Goal: Contribute content

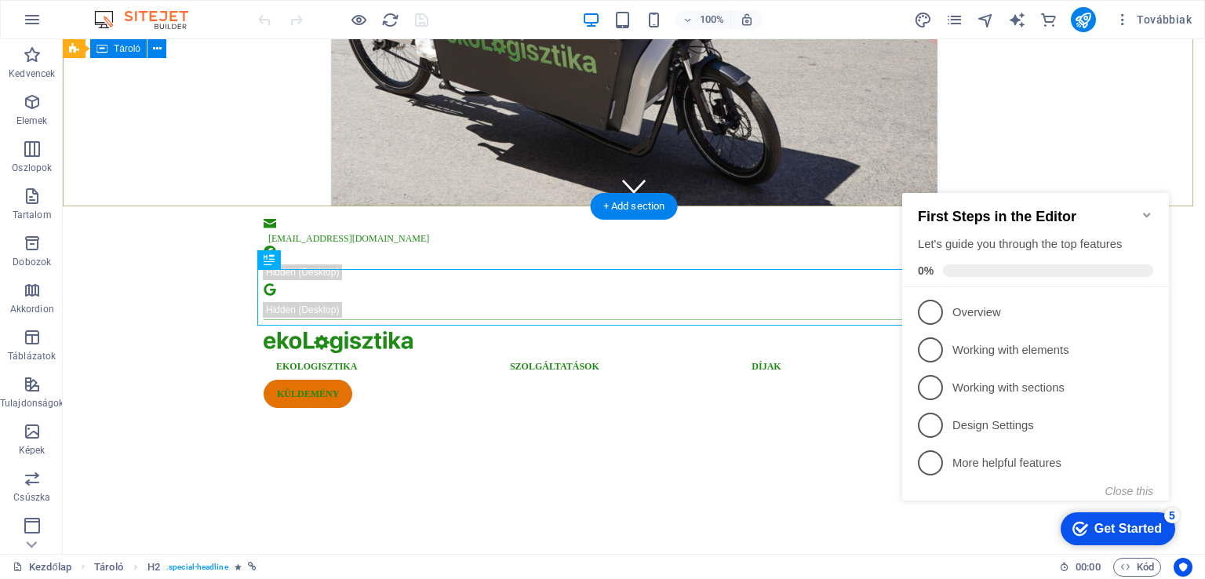
click at [1117, 414] on div at bounding box center [634, 477] width 1142 height 126
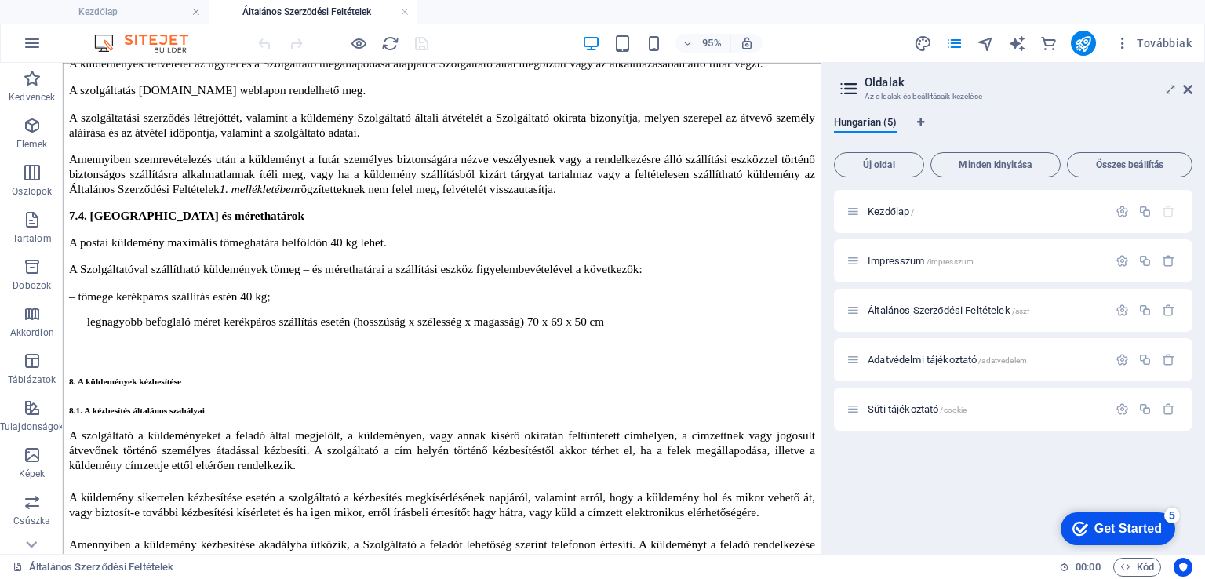
scroll to position [21451, 0]
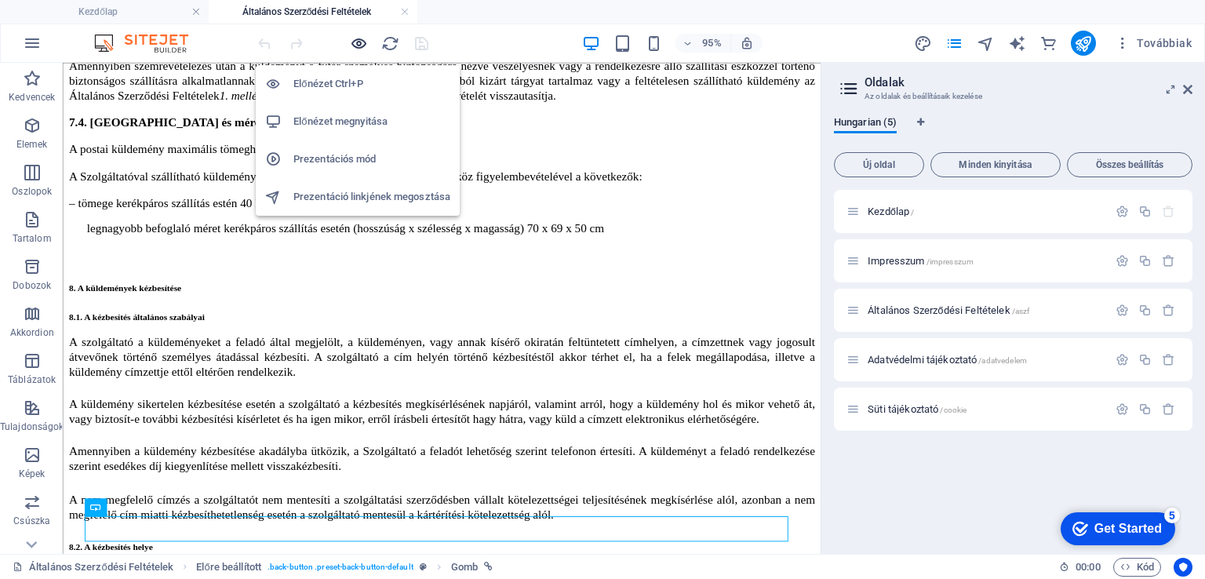
click at [0, 0] on icon "button" at bounding box center [0, 0] width 0 height 0
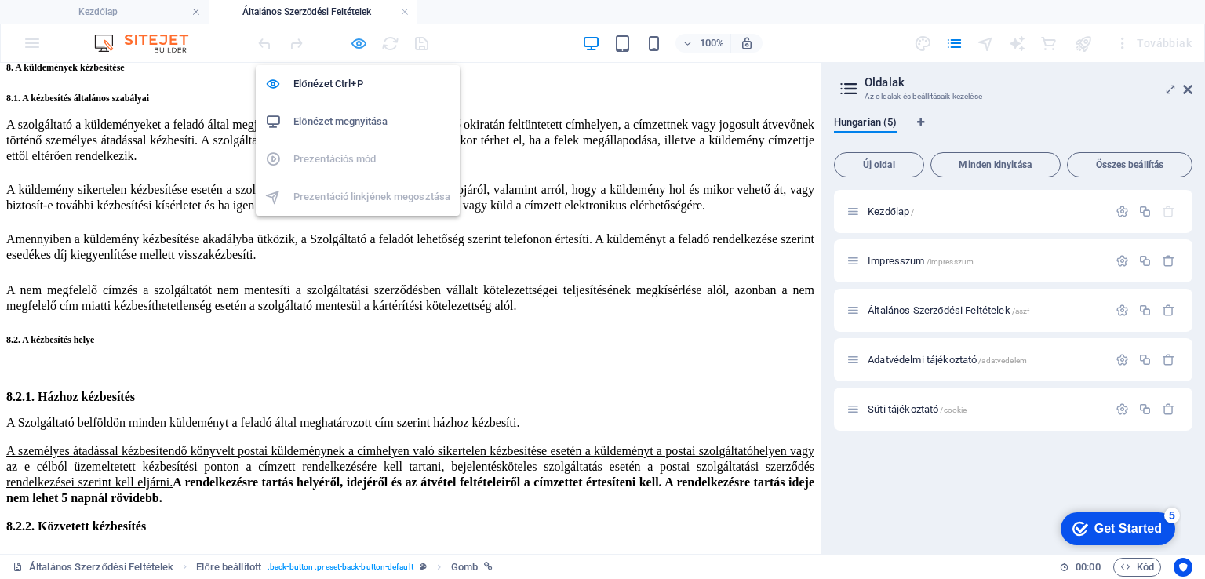
click at [0, 0] on icon "button" at bounding box center [0, 0] width 0 height 0
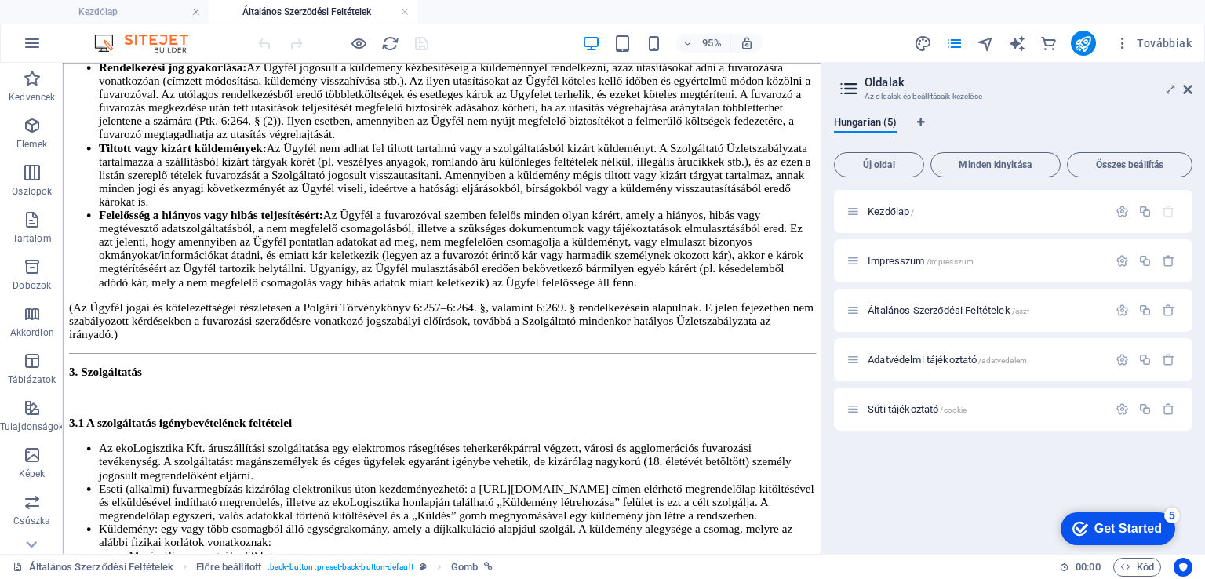
scroll to position [0, 0]
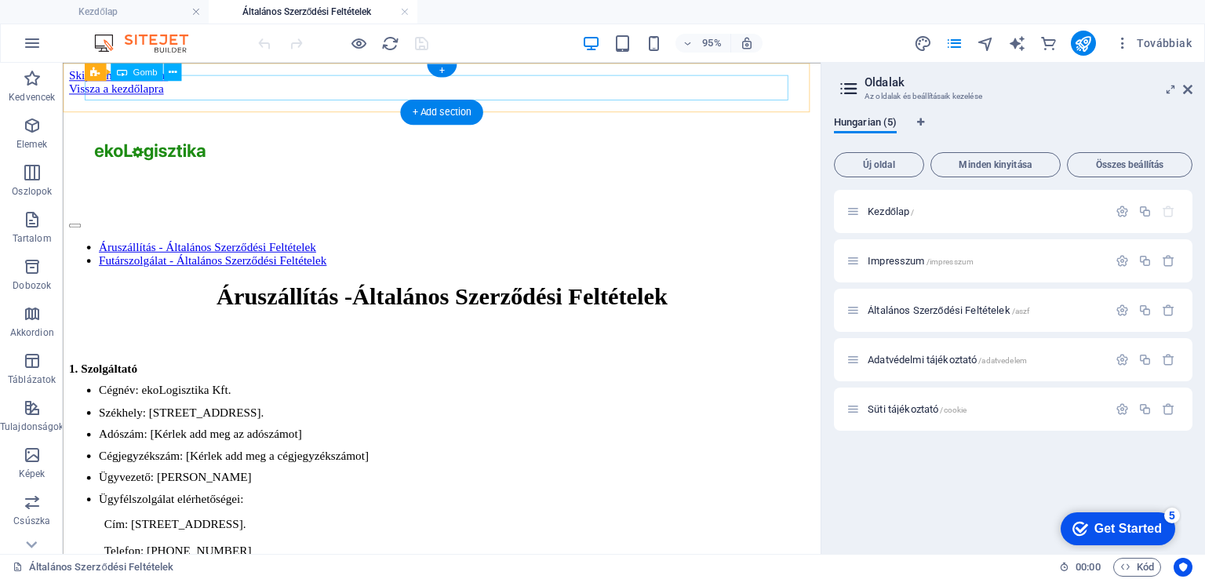
click at [207, 86] on div "Vissza a kezdőlapra" at bounding box center [461, 90] width 785 height 14
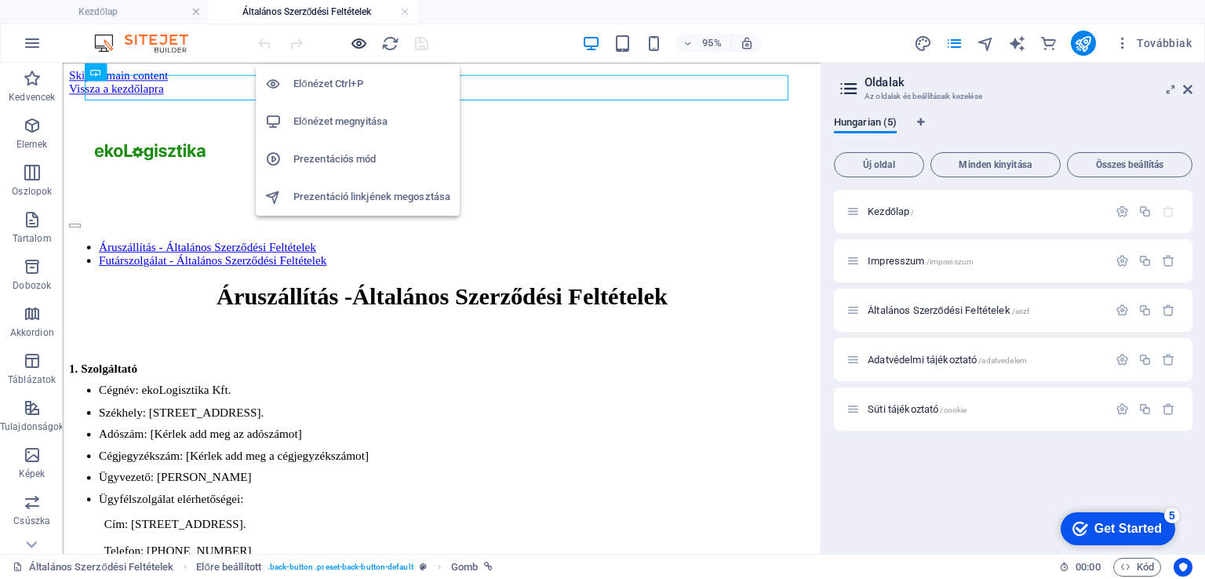
click at [0, 0] on icon "button" at bounding box center [0, 0] width 0 height 0
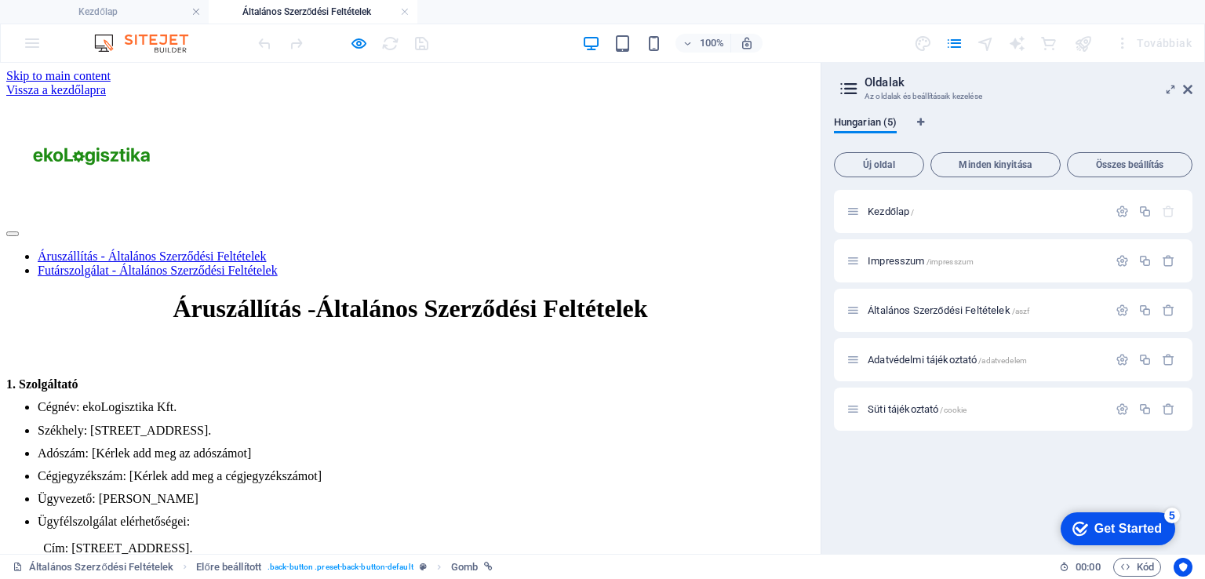
click at [106, 84] on link "Vissza a kezdőlapra" at bounding box center [56, 89] width 100 height 13
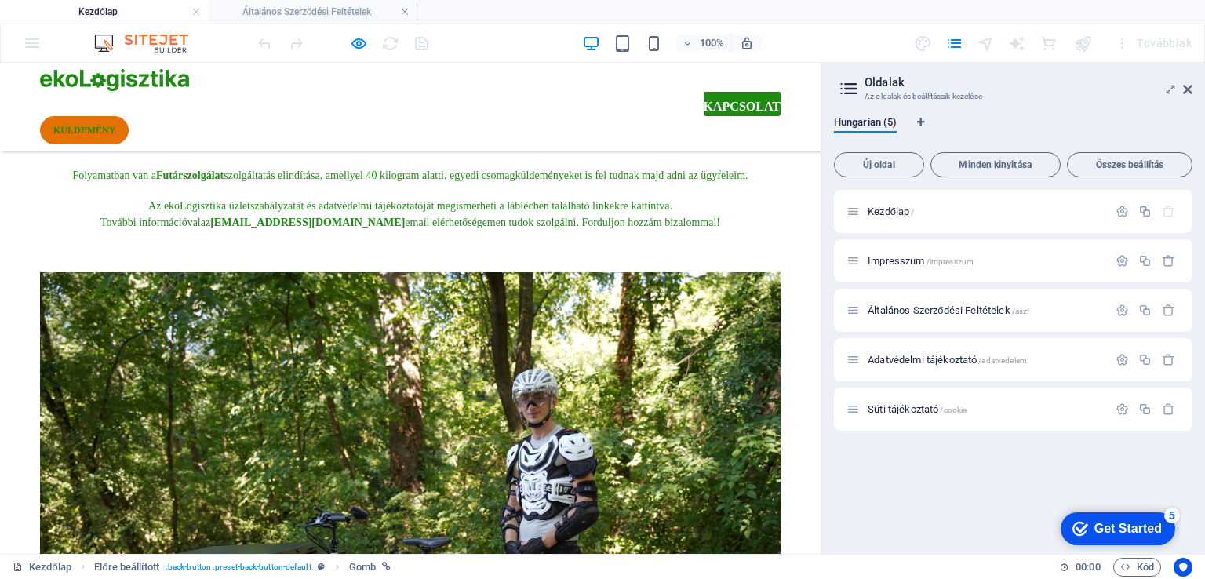
scroll to position [4294, 0]
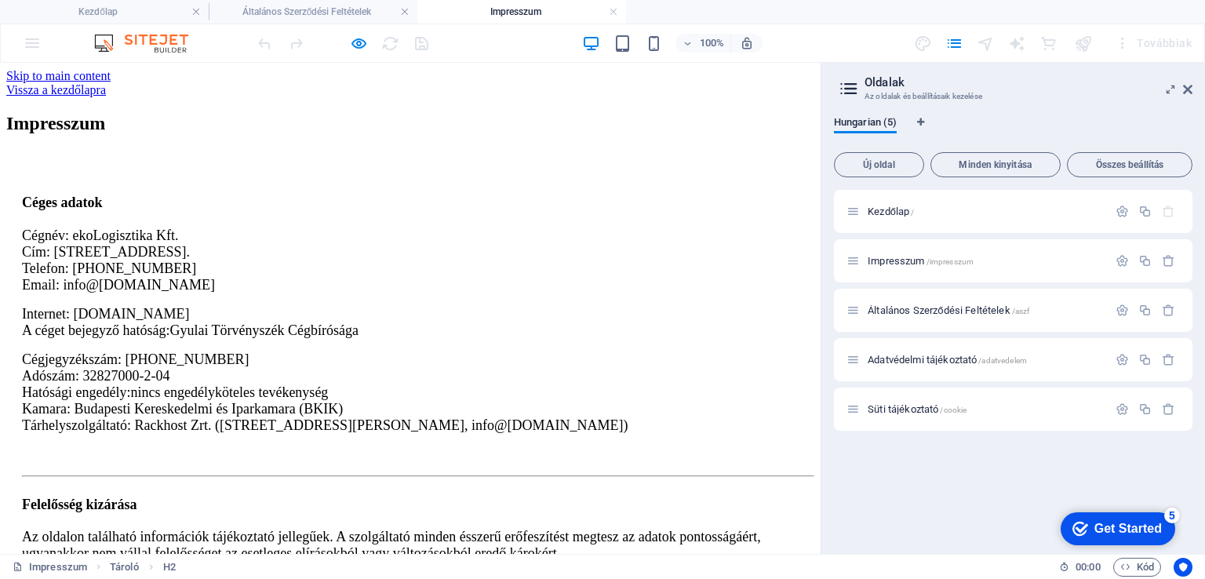
scroll to position [0, 0]
click at [135, 89] on div "Vissza a kezdőlapra" at bounding box center [410, 90] width 808 height 14
click at [72, 83] on div "Vissza a kezdőlapra" at bounding box center [410, 90] width 808 height 14
click at [134, 85] on div "Vissza a kezdőlapra" at bounding box center [410, 90] width 808 height 14
click at [127, 90] on div "Vissza a kezdőlapra" at bounding box center [410, 90] width 808 height 14
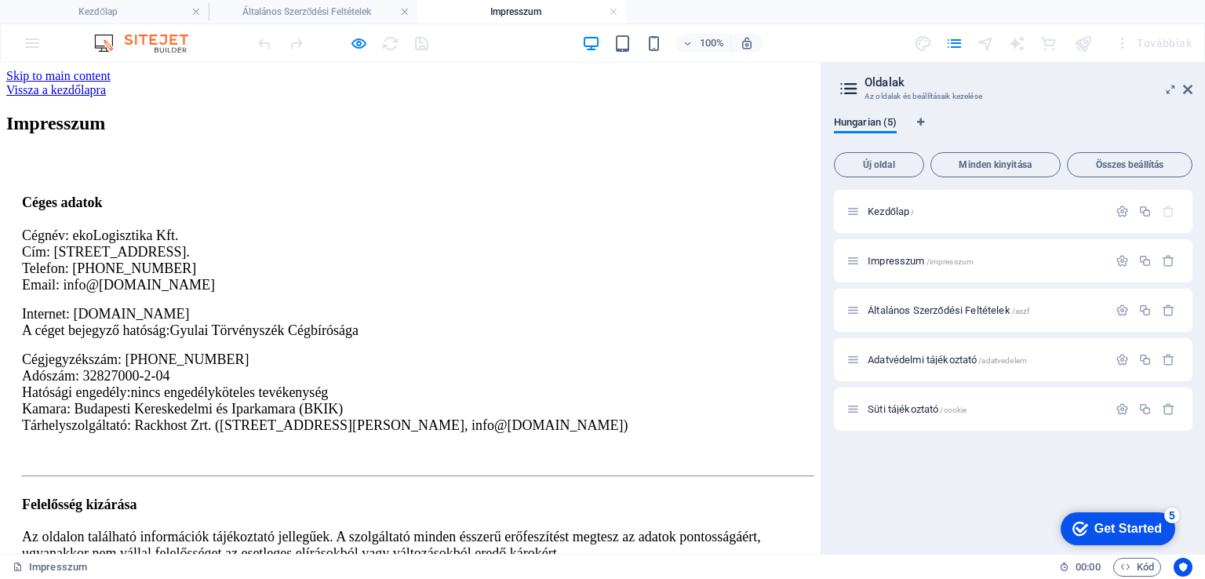
click at [120, 89] on div "Vissza a kezdőlapra" at bounding box center [410, 90] width 808 height 14
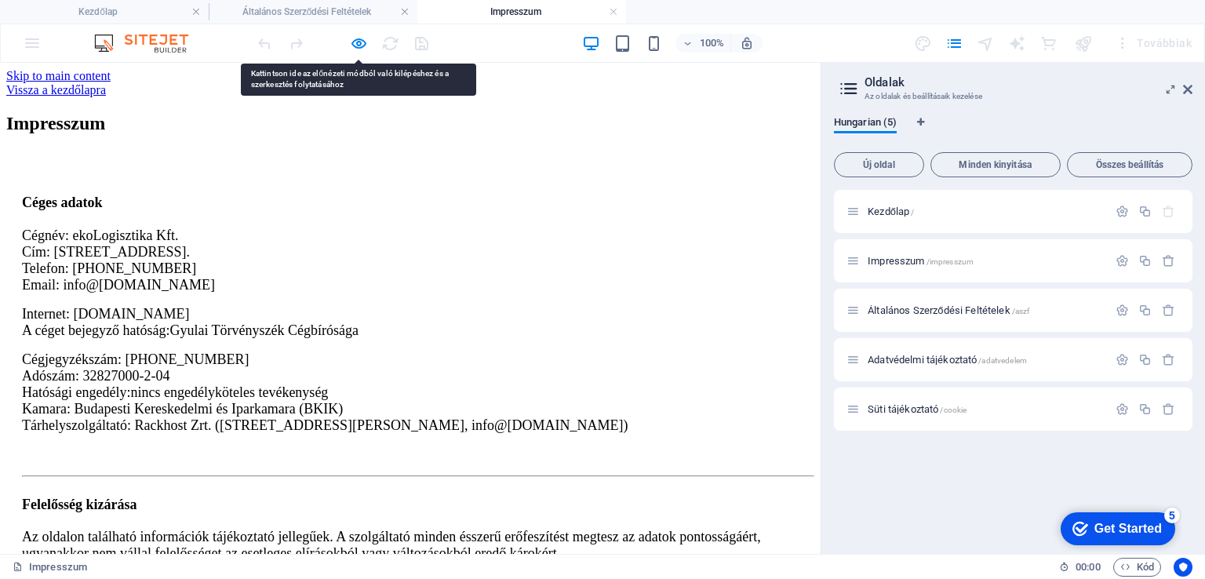
click at [120, 89] on div "Vissza a kezdőlapra" at bounding box center [410, 90] width 808 height 14
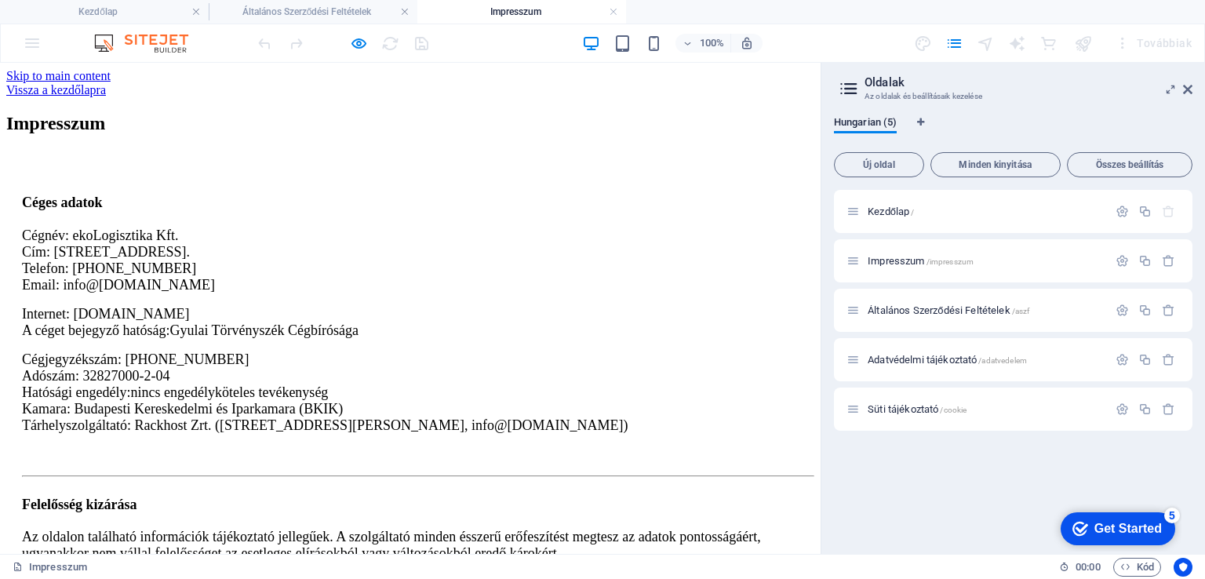
click at [154, 86] on div "Vissza a kezdőlapra" at bounding box center [410, 90] width 808 height 14
click at [89, 84] on div "Vissza a kezdőlapra" at bounding box center [410, 90] width 808 height 14
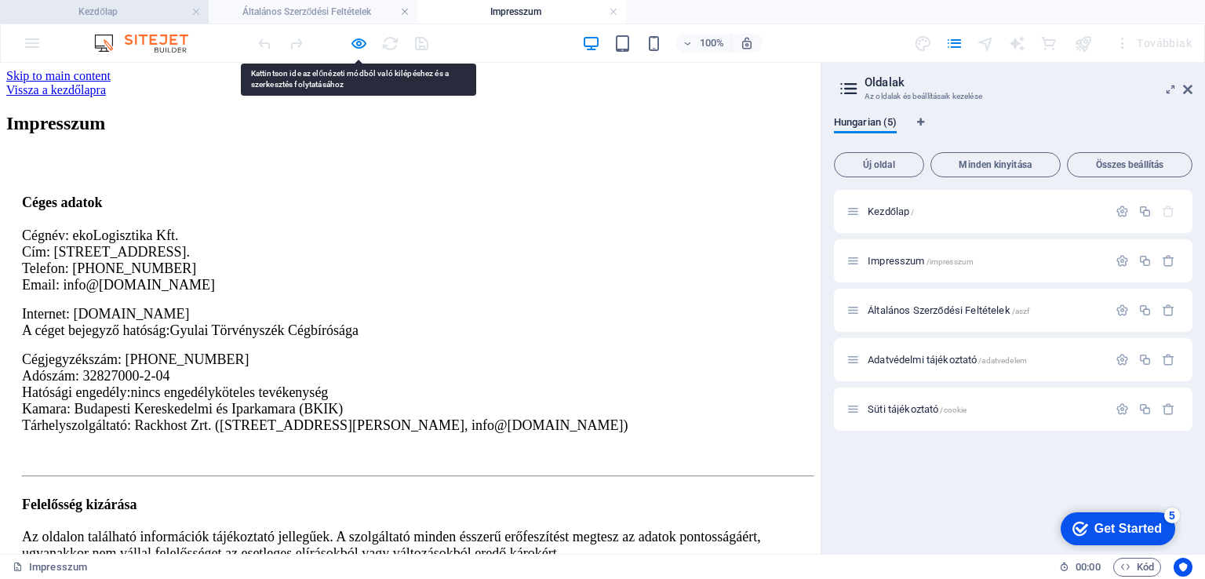
click at [94, 13] on h4 "Kezdőlap" at bounding box center [104, 11] width 209 height 17
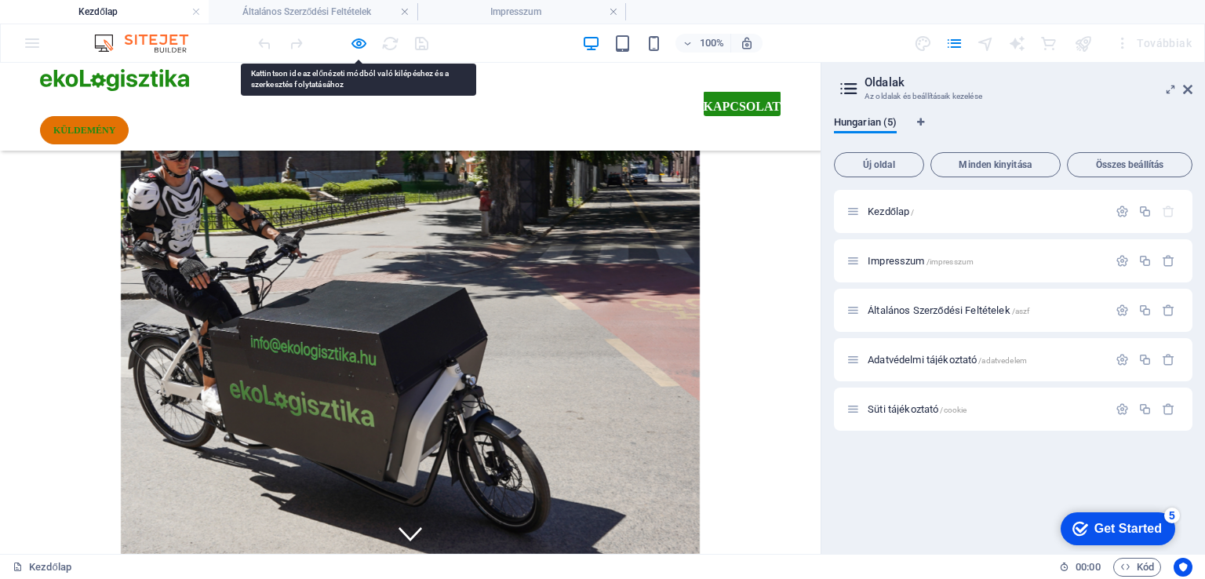
scroll to position [4294, 0]
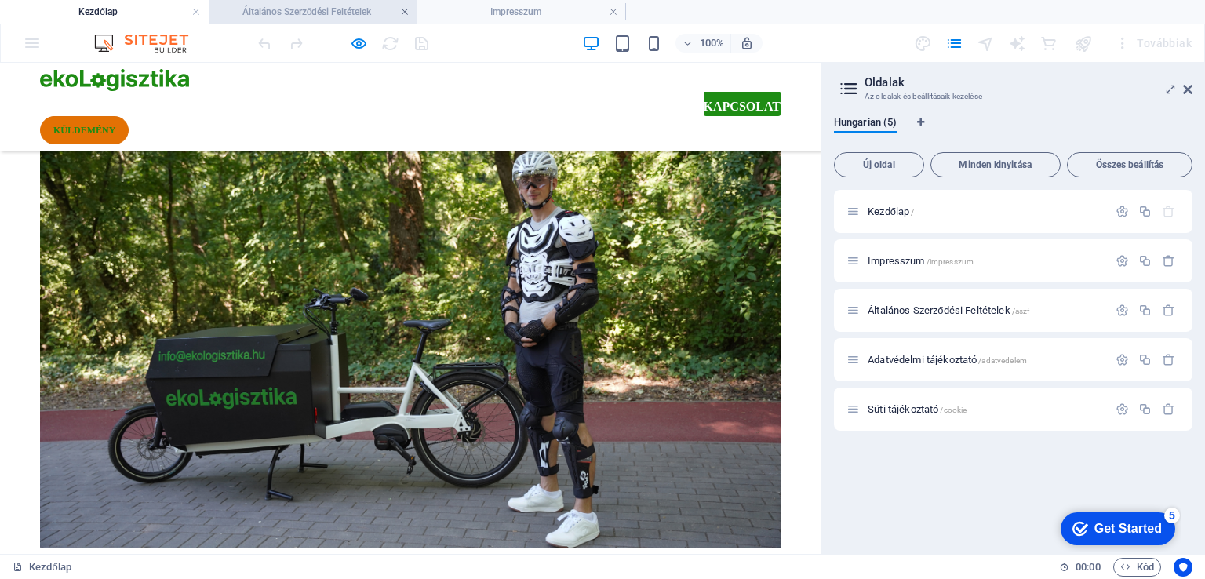
click at [405, 10] on link at bounding box center [404, 12] width 9 height 15
click at [399, 8] on h4 "Impresszum" at bounding box center [313, 11] width 209 height 17
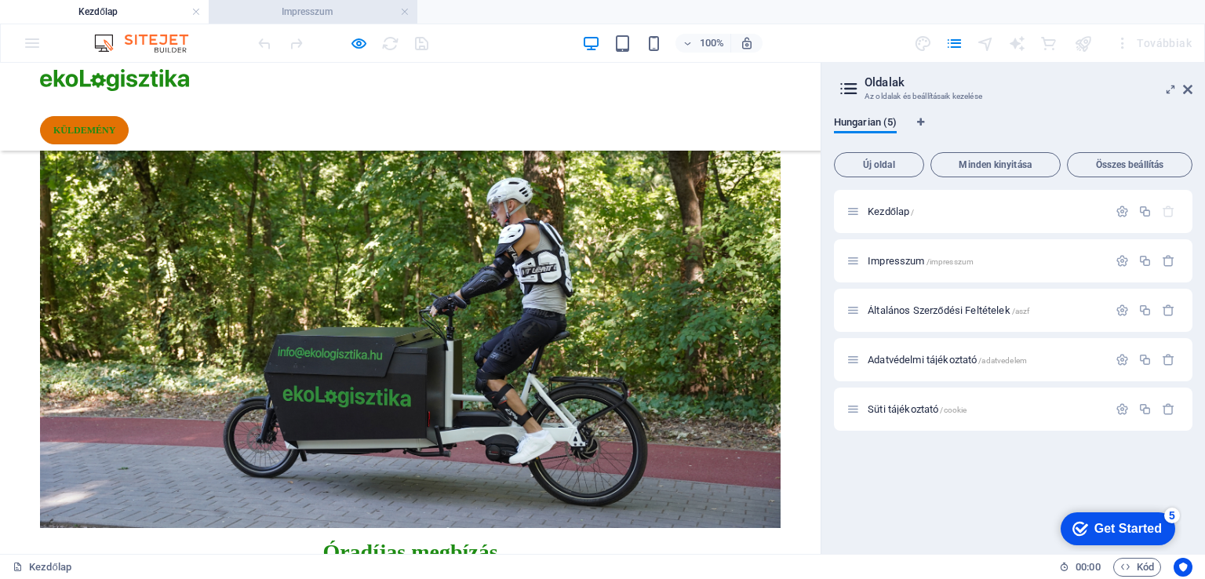
scroll to position [0, 0]
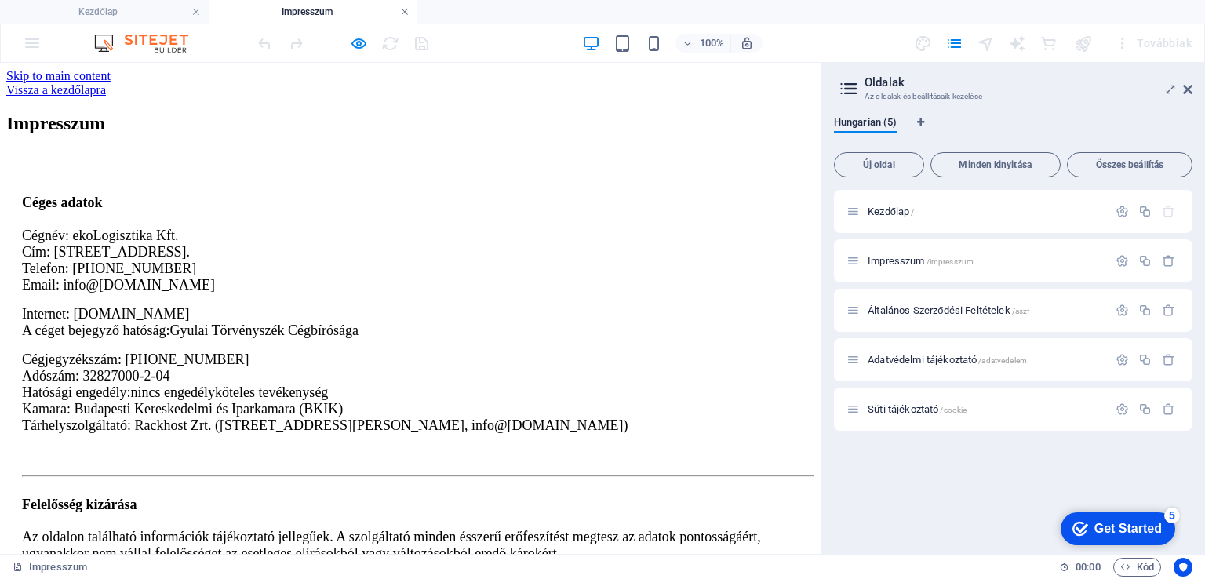
click at [402, 9] on link at bounding box center [404, 12] width 9 height 15
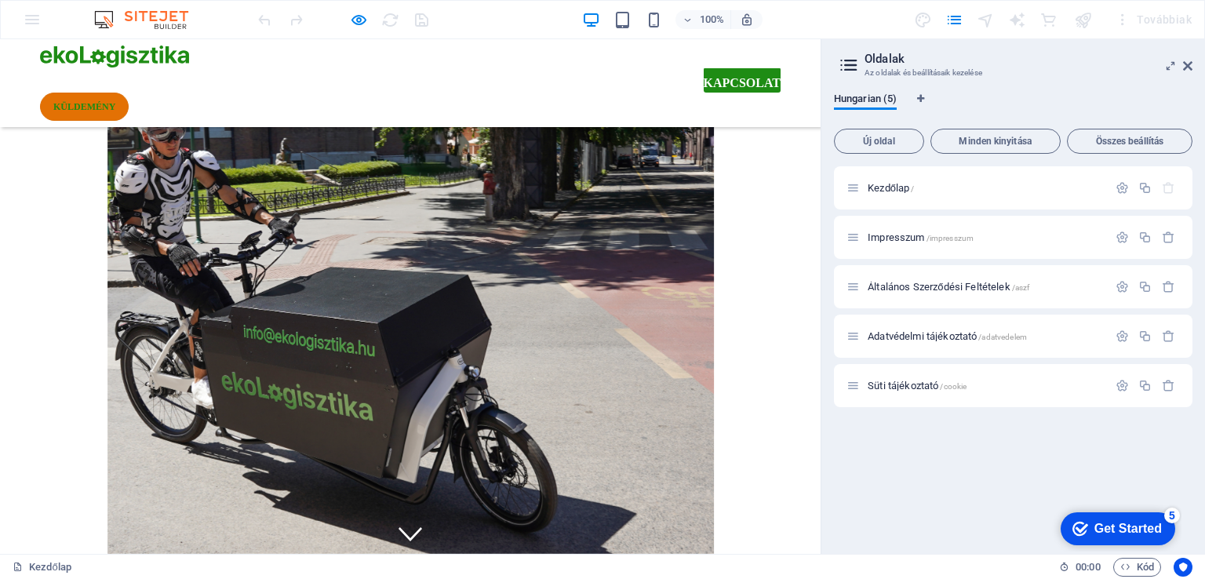
scroll to position [4294, 0]
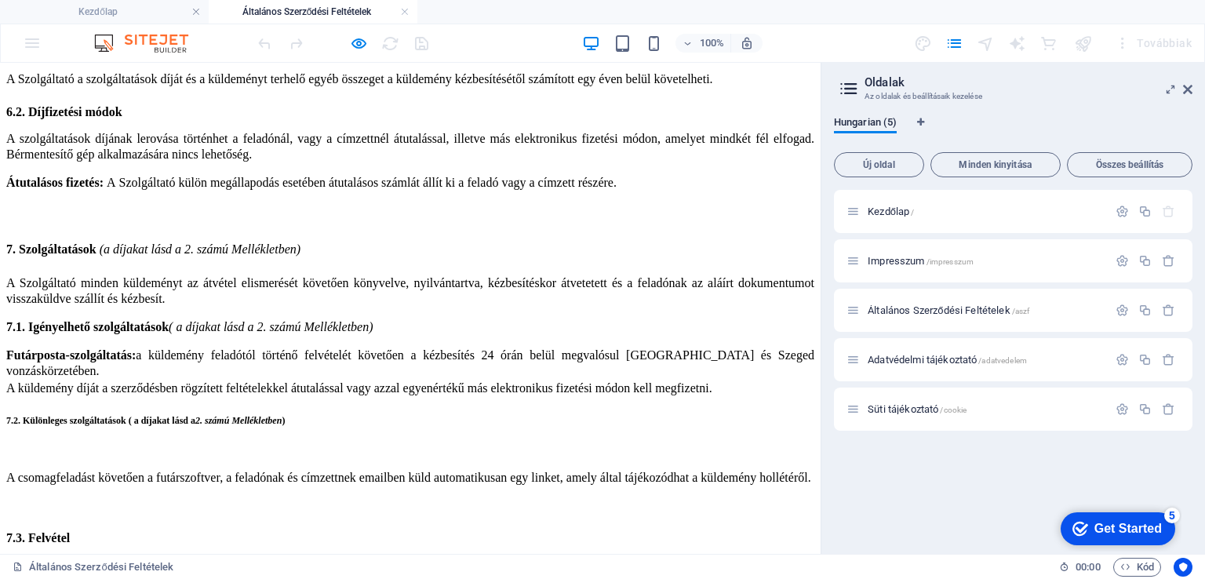
scroll to position [20844, 0]
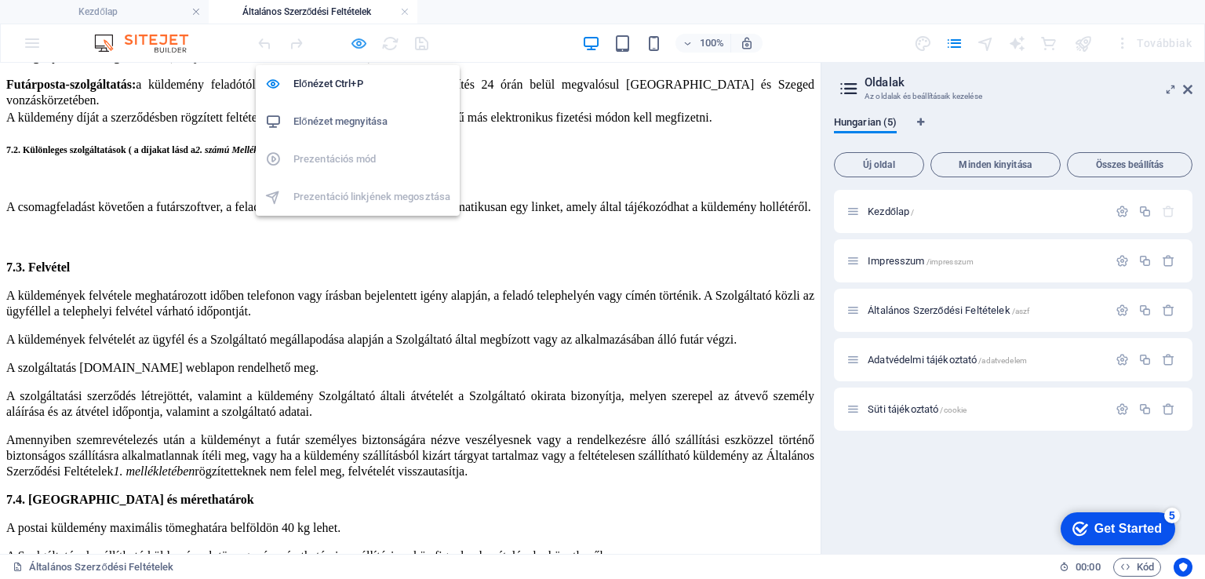
click at [0, 0] on icon "button" at bounding box center [0, 0] width 0 height 0
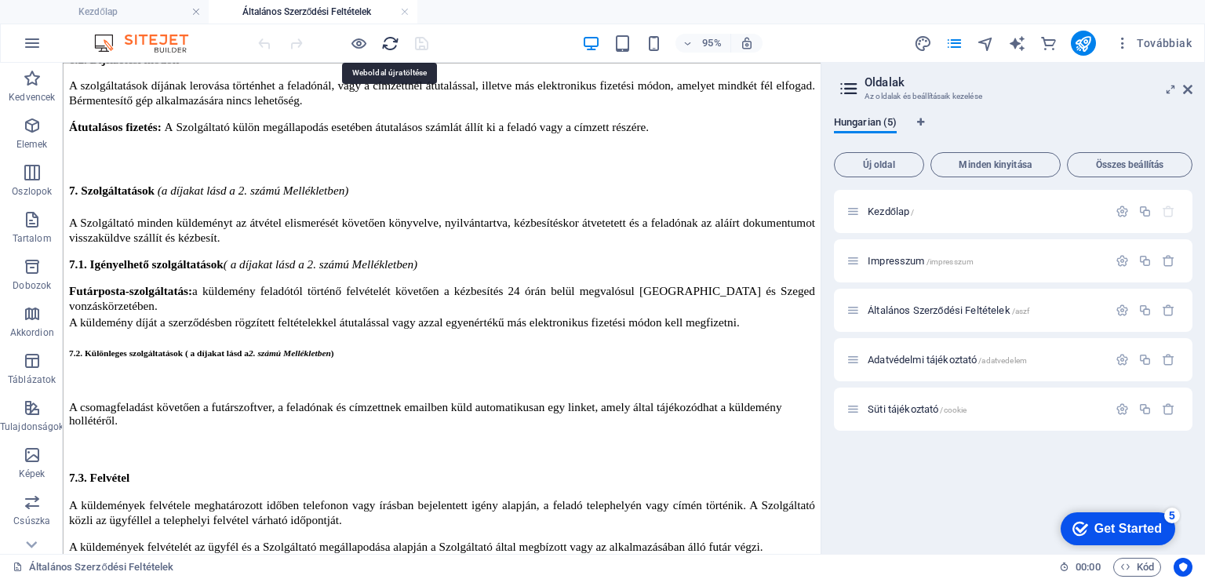
click at [0, 0] on icon "reload" at bounding box center [0, 0] width 0 height 0
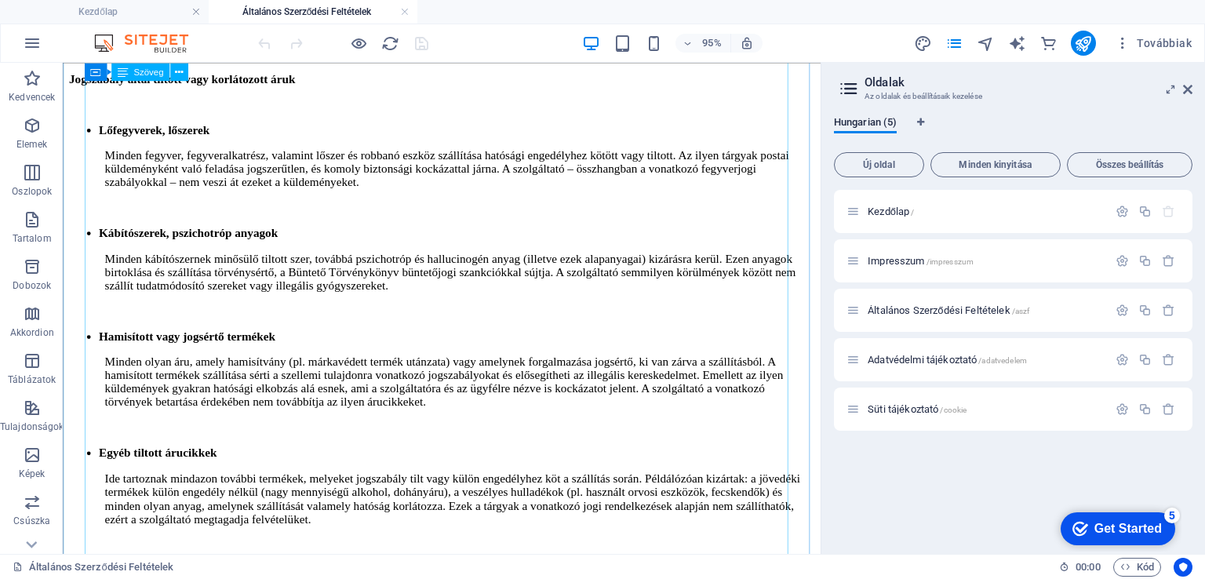
scroll to position [12351, 0]
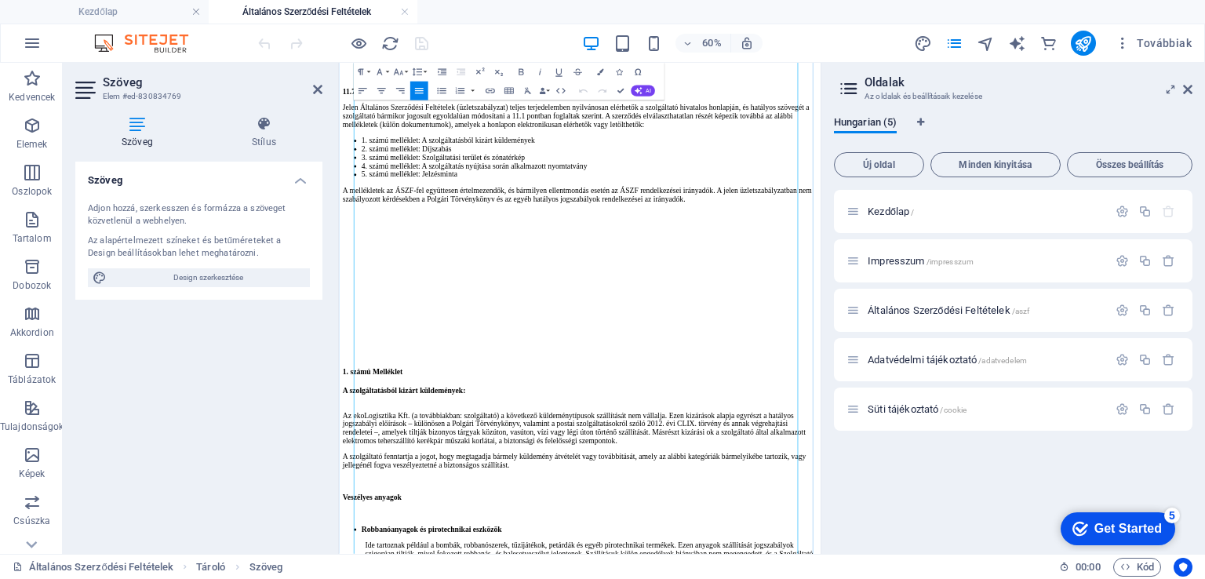
scroll to position [10173, 0]
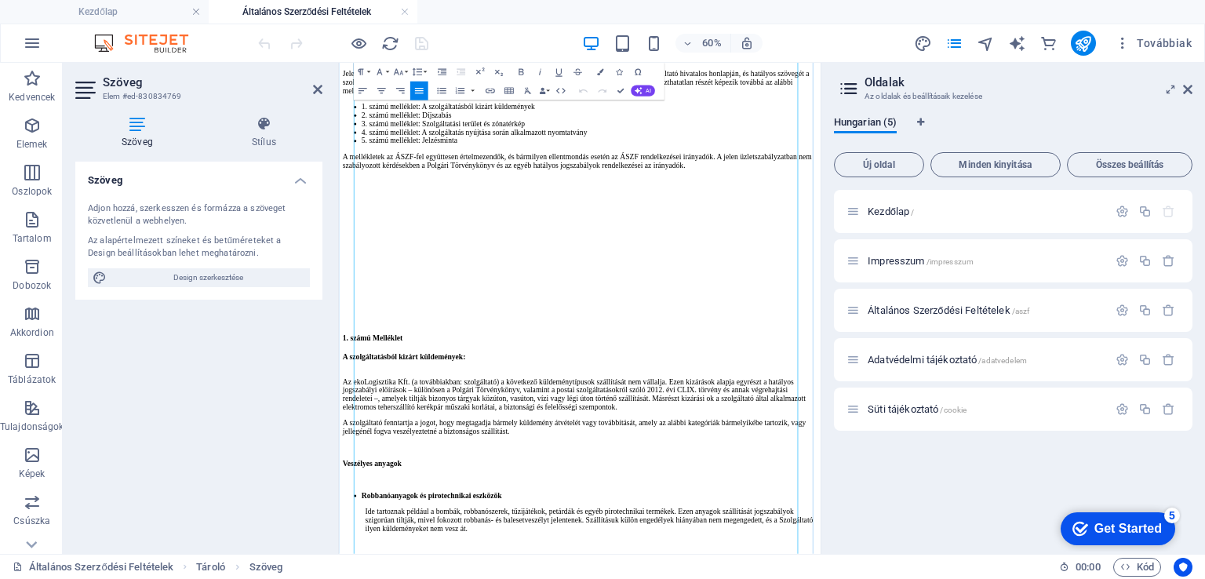
click at [0, 0] on div "Szöveg Adjon hozzá, szerkesszen és formázza a szöveget közvetlenül a webhelyen.…" at bounding box center [0, 0] width 0 height 0
click at [0, 0] on span "Impresszum /impresszum" at bounding box center [0, 0] width 0 height 0
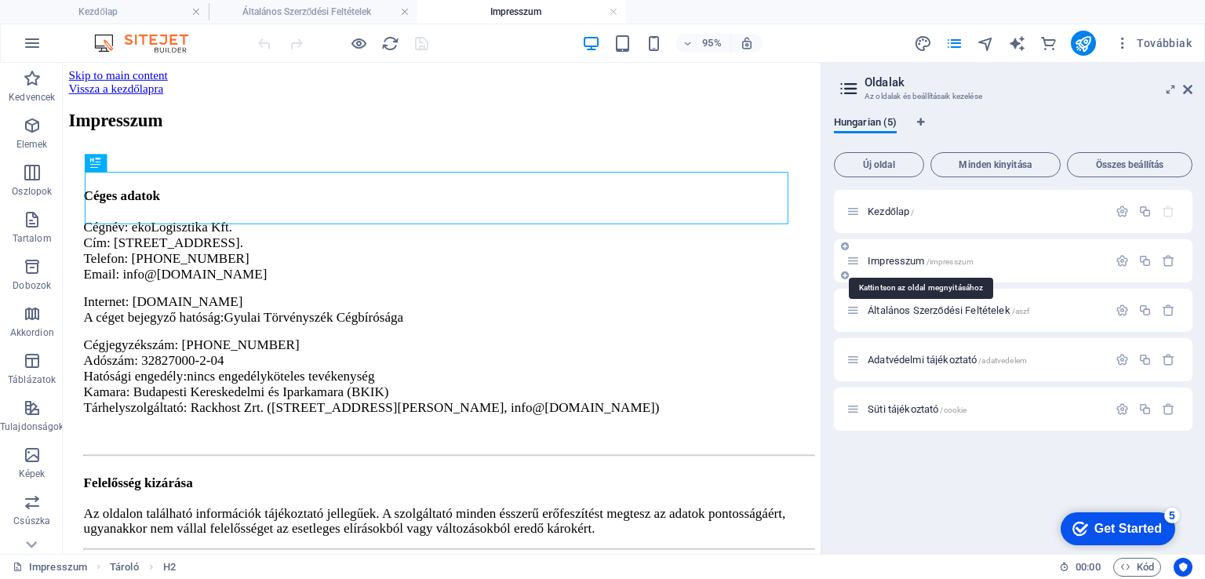
scroll to position [0, 0]
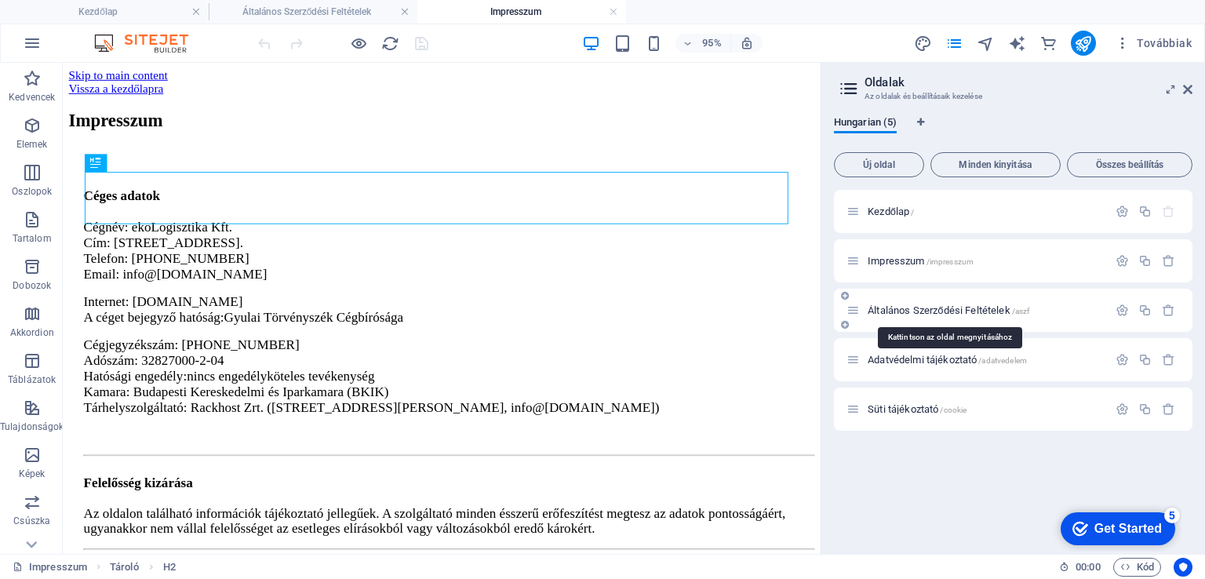
click at [0, 0] on span "Általános Szerződési Feltételek /aszf" at bounding box center [0, 0] width 0 height 0
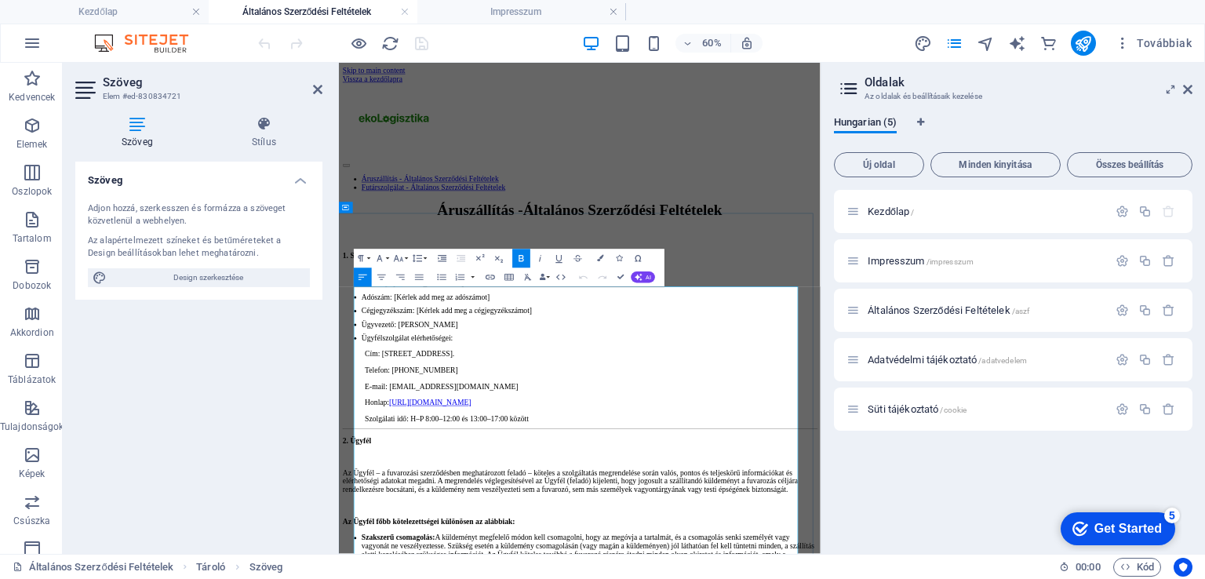
click at [539, 460] on span "Adószám: [Kérlek add meg az adószámot]" at bounding box center [483, 452] width 213 height 13
click at [538, 460] on span "Adószám: [Kérlek add meg az adószámot]" at bounding box center [483, 452] width 213 height 13
click at [533, 460] on span "Adószám: [Kérlek add meg az adószámot]" at bounding box center [483, 452] width 213 height 13
click at [536, 460] on span "Adószám: [Kérlek add meg az adószámot]" at bounding box center [483, 452] width 213 height 13
click at [465, 482] on span "Cégjegyzékszám: [Kérlek add meg a cégjegyzékszámot]" at bounding box center [519, 475] width 284 height 13
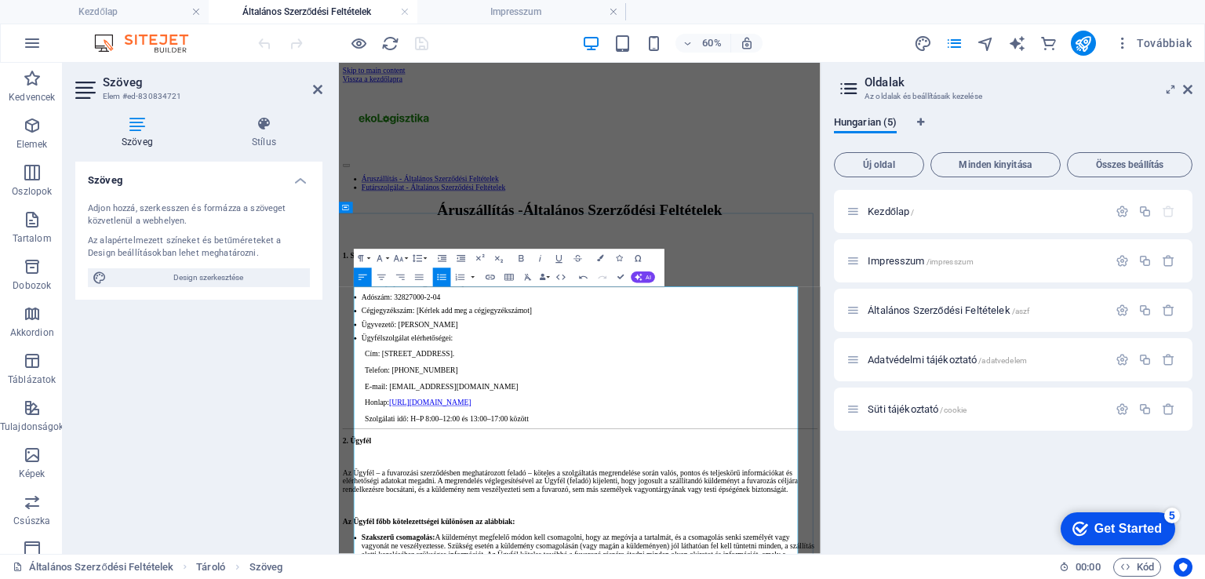
drag, startPoint x: 443, startPoint y: 521, endPoint x: 591, endPoint y: 512, distance: 147.7
click at [591, 512] on ul "Cégnév: ekoLogisztika Kft.   Székhely: [STREET_ADDRESS].   Adószám: 32827000-2-…" at bounding box center [740, 464] width 790 height 129
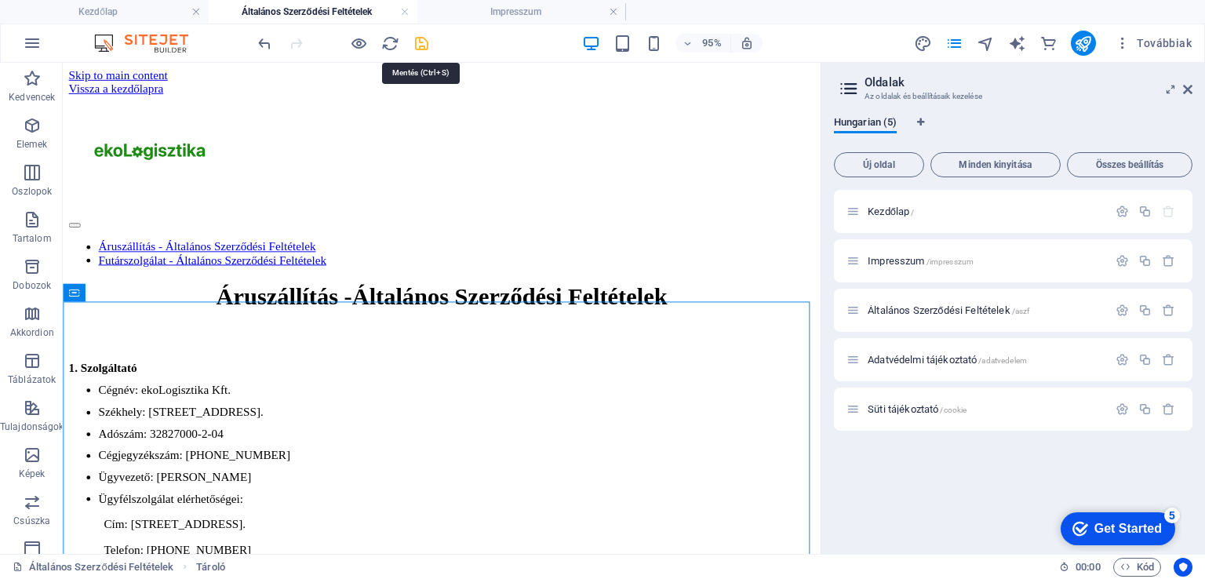
click at [0, 0] on icon "save" at bounding box center [0, 0] width 0 height 0
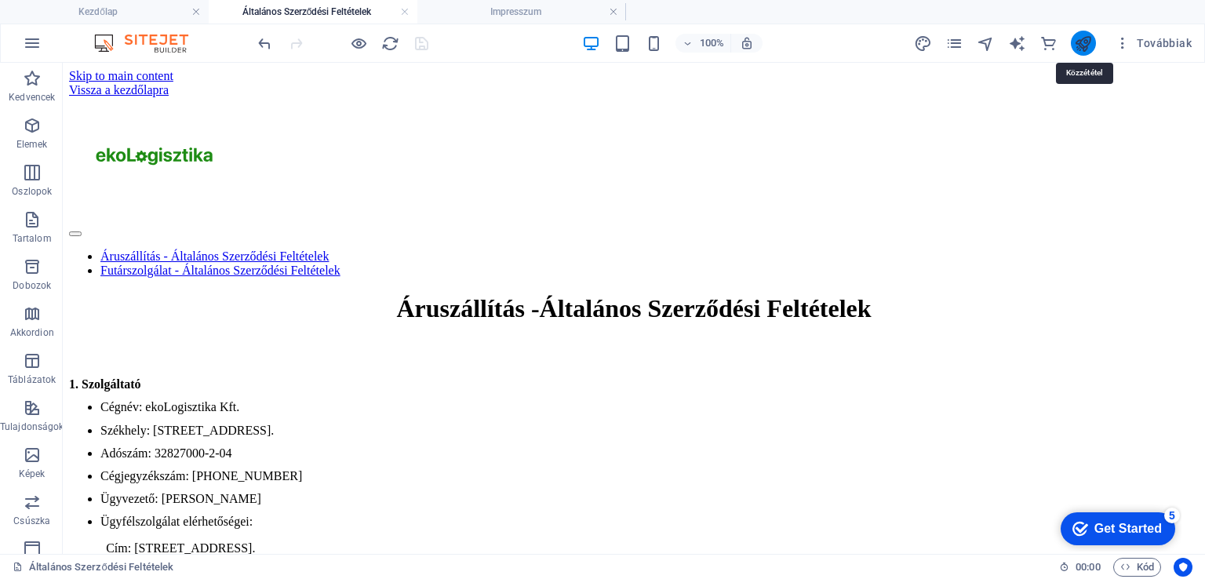
click at [0, 0] on icon "publish" at bounding box center [0, 0] width 0 height 0
